Goal: Information Seeking & Learning: Learn about a topic

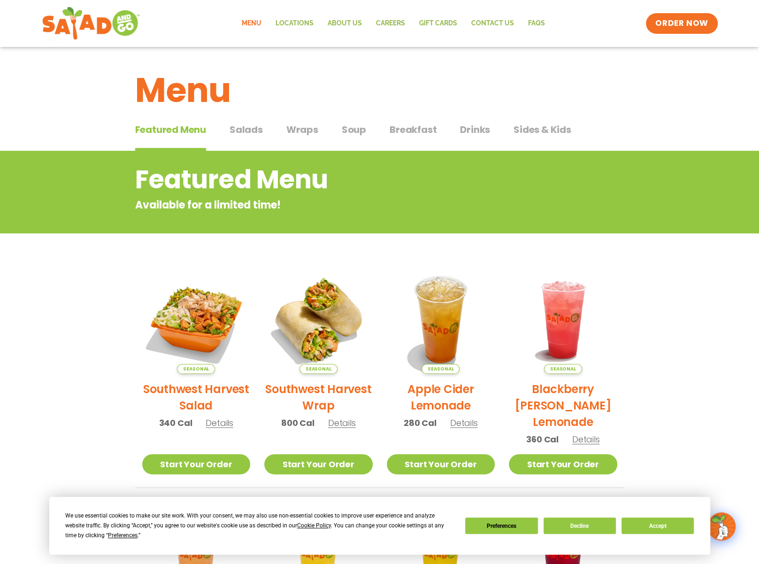
click at [251, 133] on span "Salads" at bounding box center [246, 130] width 33 height 14
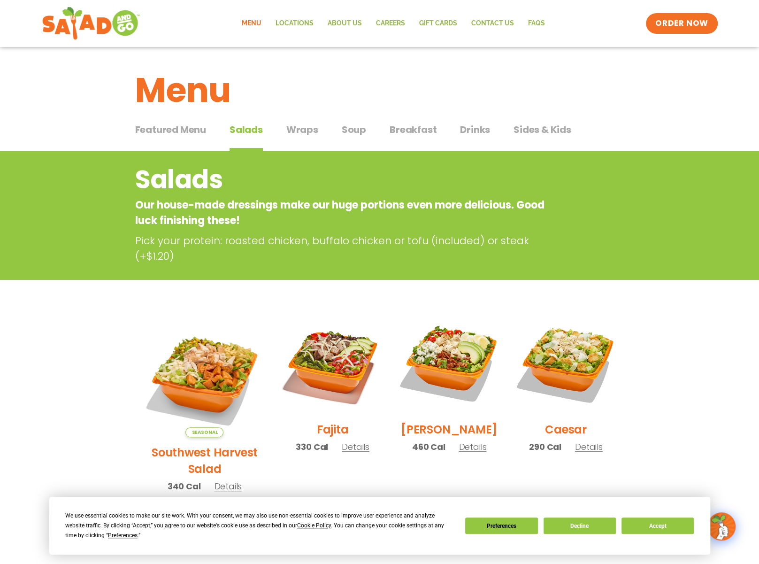
click at [315, 133] on span "Wraps" at bounding box center [302, 130] width 32 height 14
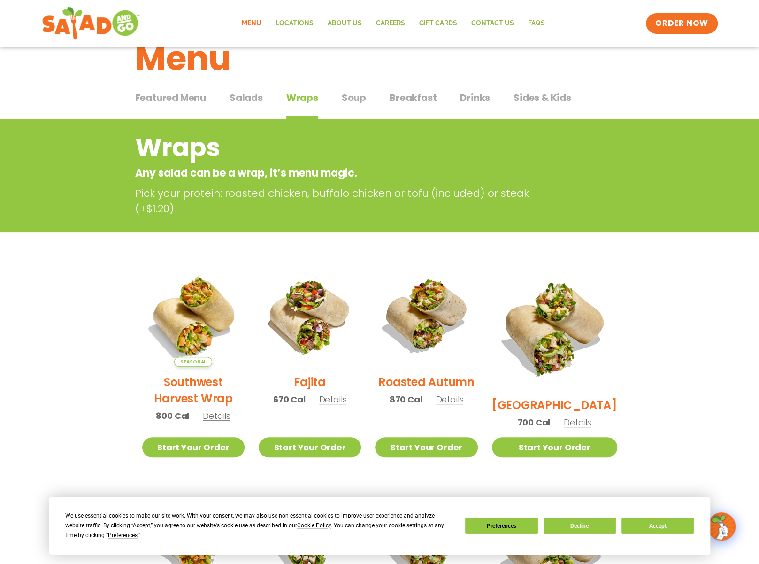
scroll to position [47, 0]
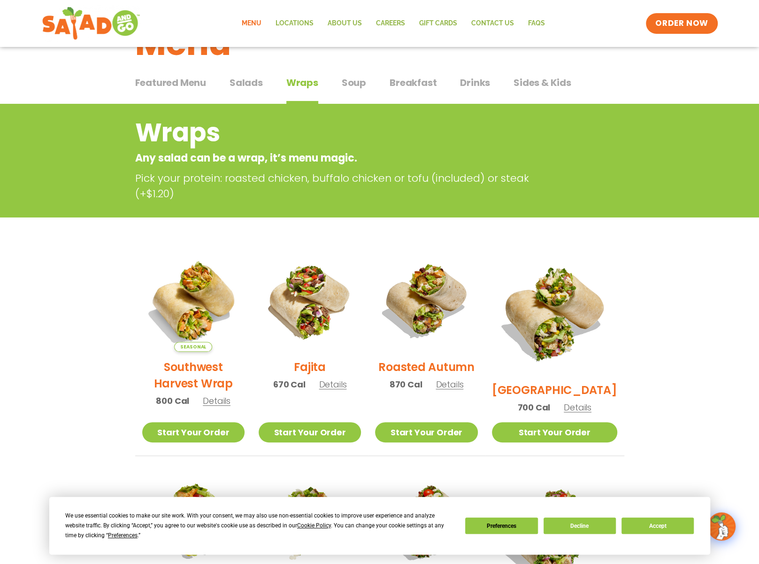
click at [404, 85] on span "Breakfast" at bounding box center [413, 83] width 47 height 14
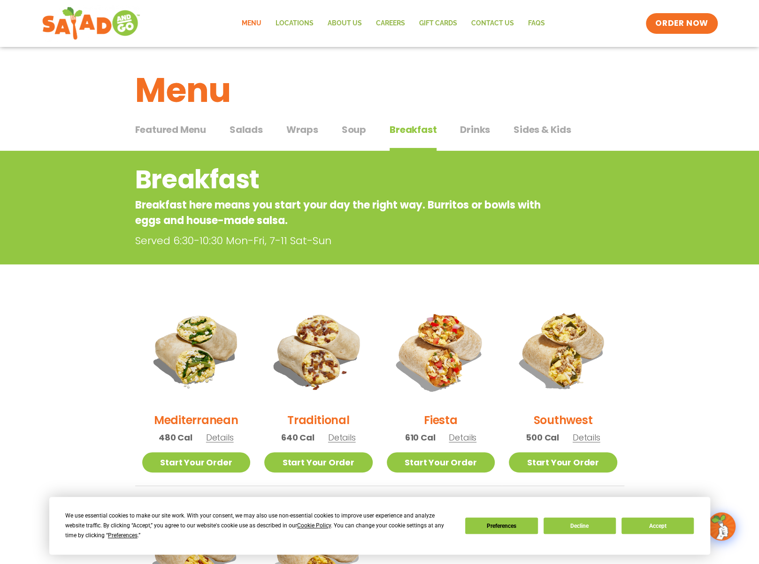
click at [312, 135] on span "Wraps" at bounding box center [302, 130] width 32 height 14
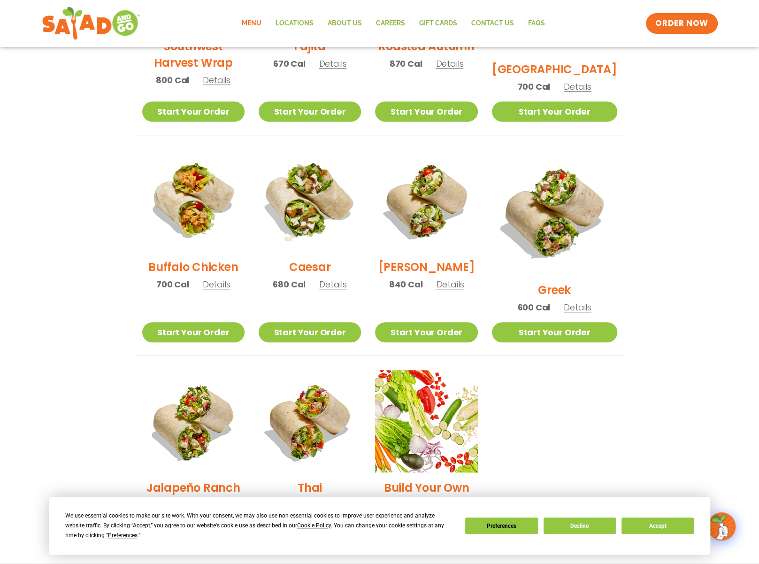
scroll to position [376, 0]
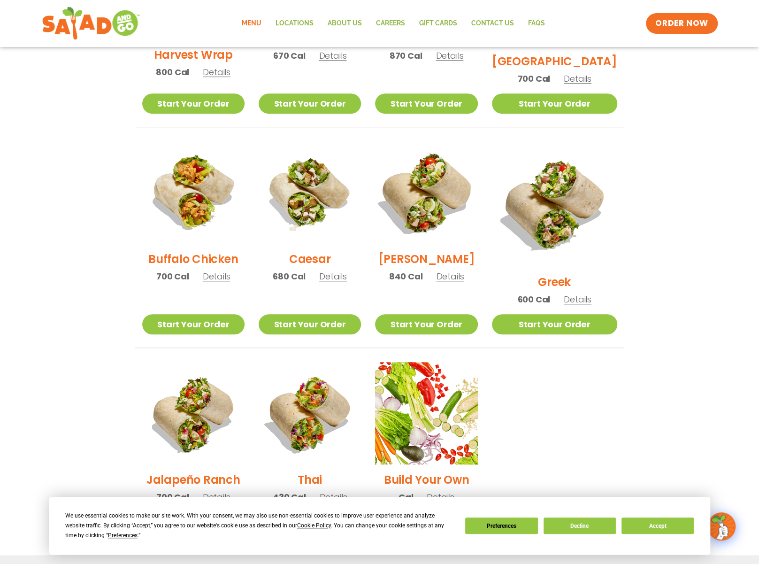
click at [437, 217] on img at bounding box center [426, 192] width 120 height 120
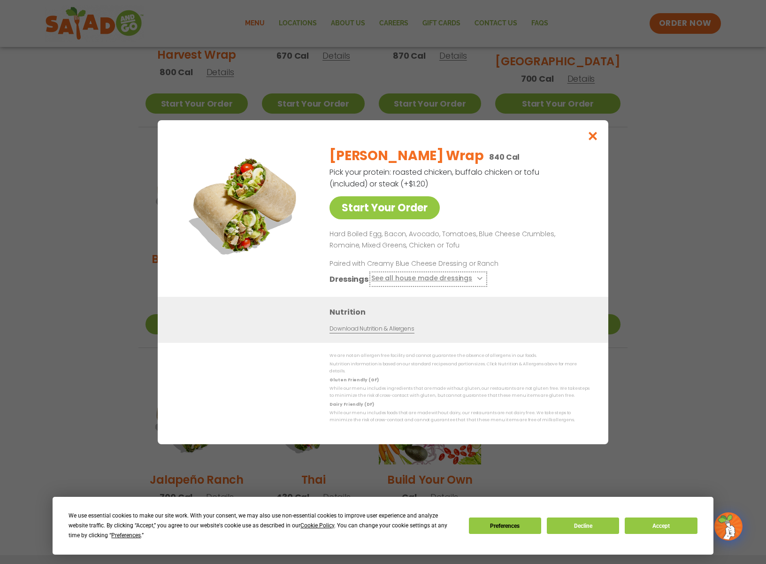
click at [477, 280] on icon at bounding box center [479, 279] width 4 height 4
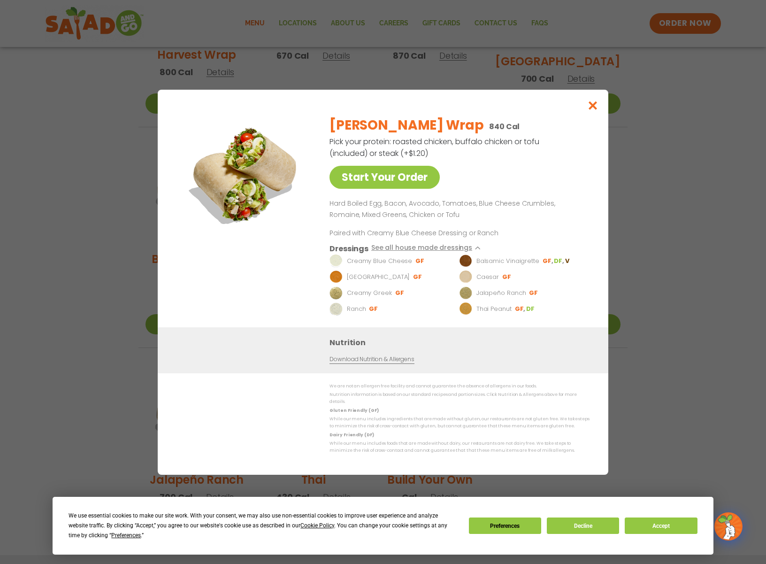
click at [467, 281] on img at bounding box center [465, 276] width 13 height 13
click at [464, 252] on button "See all house made dressings" at bounding box center [428, 248] width 114 height 12
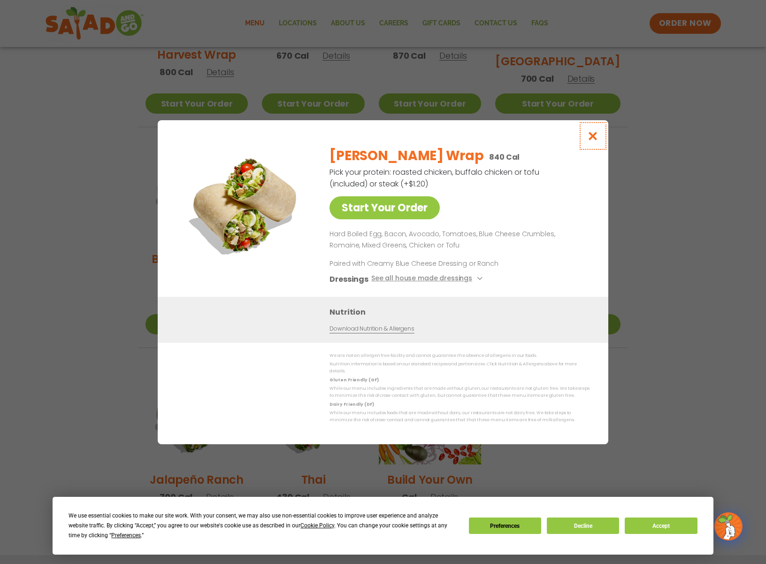
click at [592, 141] on icon "Close modal" at bounding box center [594, 136] width 12 height 10
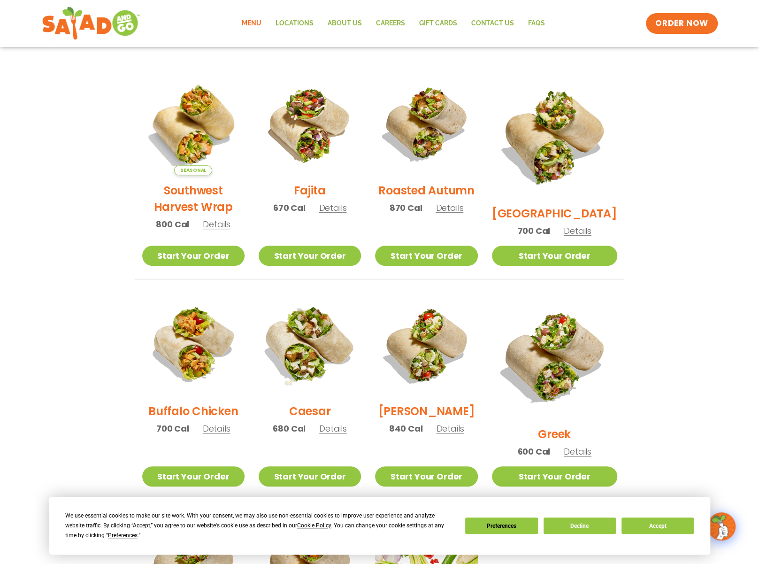
scroll to position [204, 0]
